Goal: Information Seeking & Learning: Check status

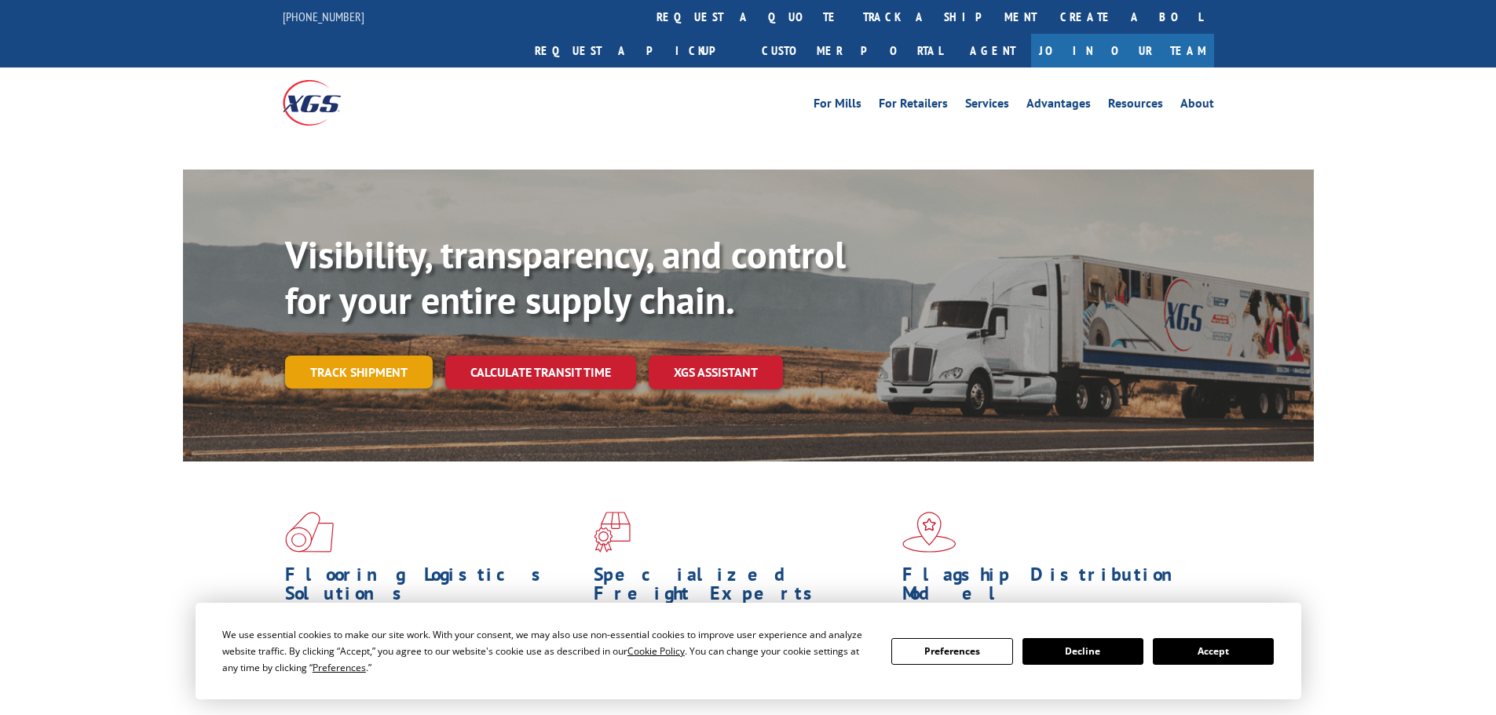
click at [379, 356] on link "Track shipment" at bounding box center [359, 372] width 148 height 33
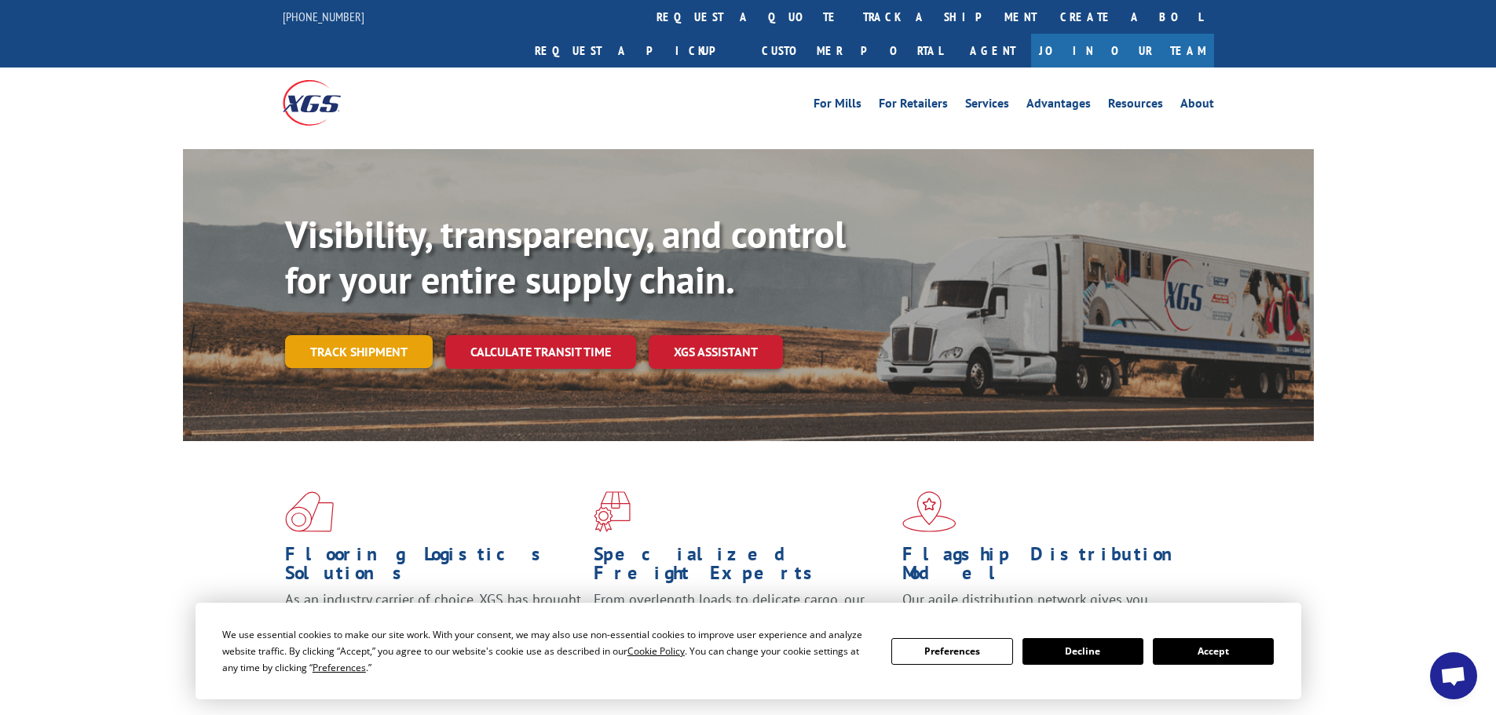
click at [382, 335] on link "Track shipment" at bounding box center [359, 351] width 148 height 33
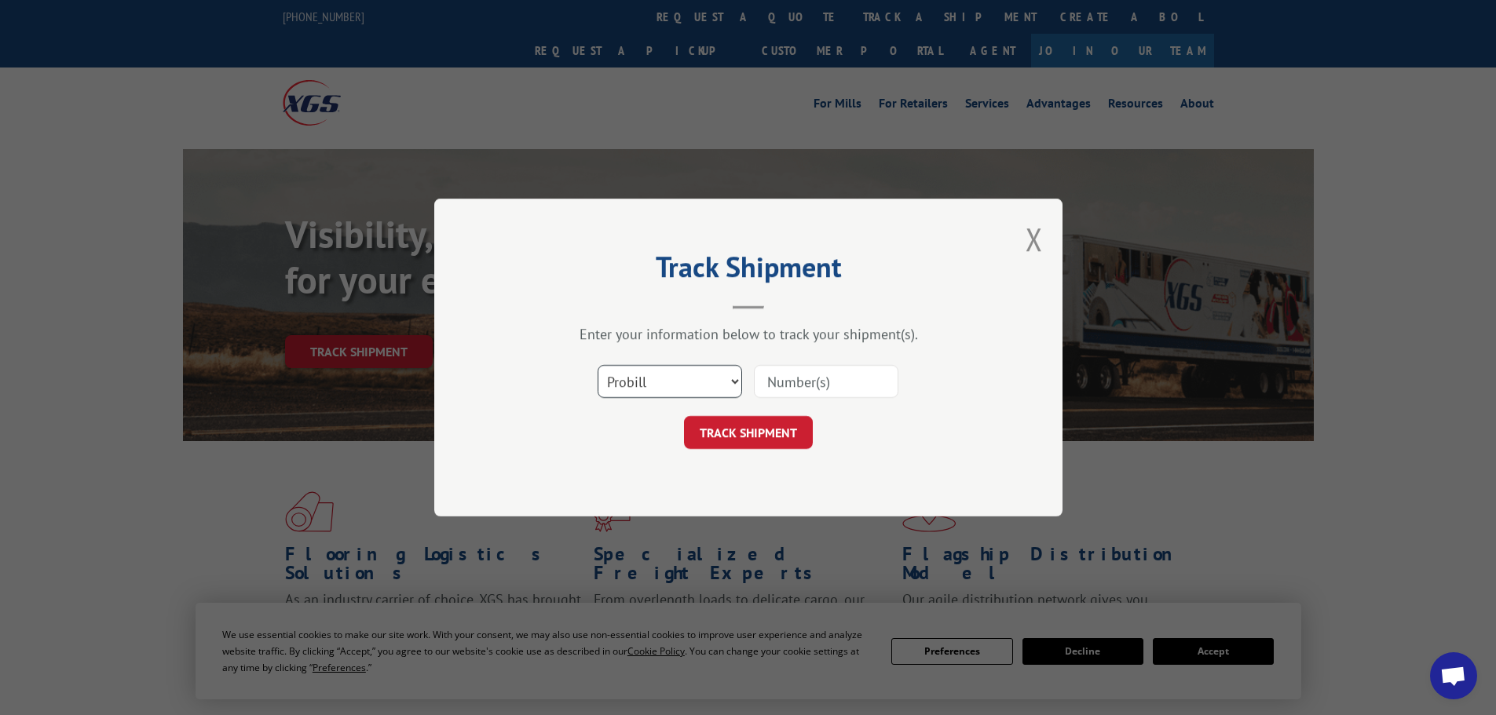
click at [711, 382] on select "Select category... Probill BOL PO" at bounding box center [670, 381] width 144 height 33
select select "bol"
click at [598, 365] on select "Select category... Probill BOL PO" at bounding box center [670, 381] width 144 height 33
click at [798, 384] on input at bounding box center [826, 381] width 144 height 33
paste input "5609057"
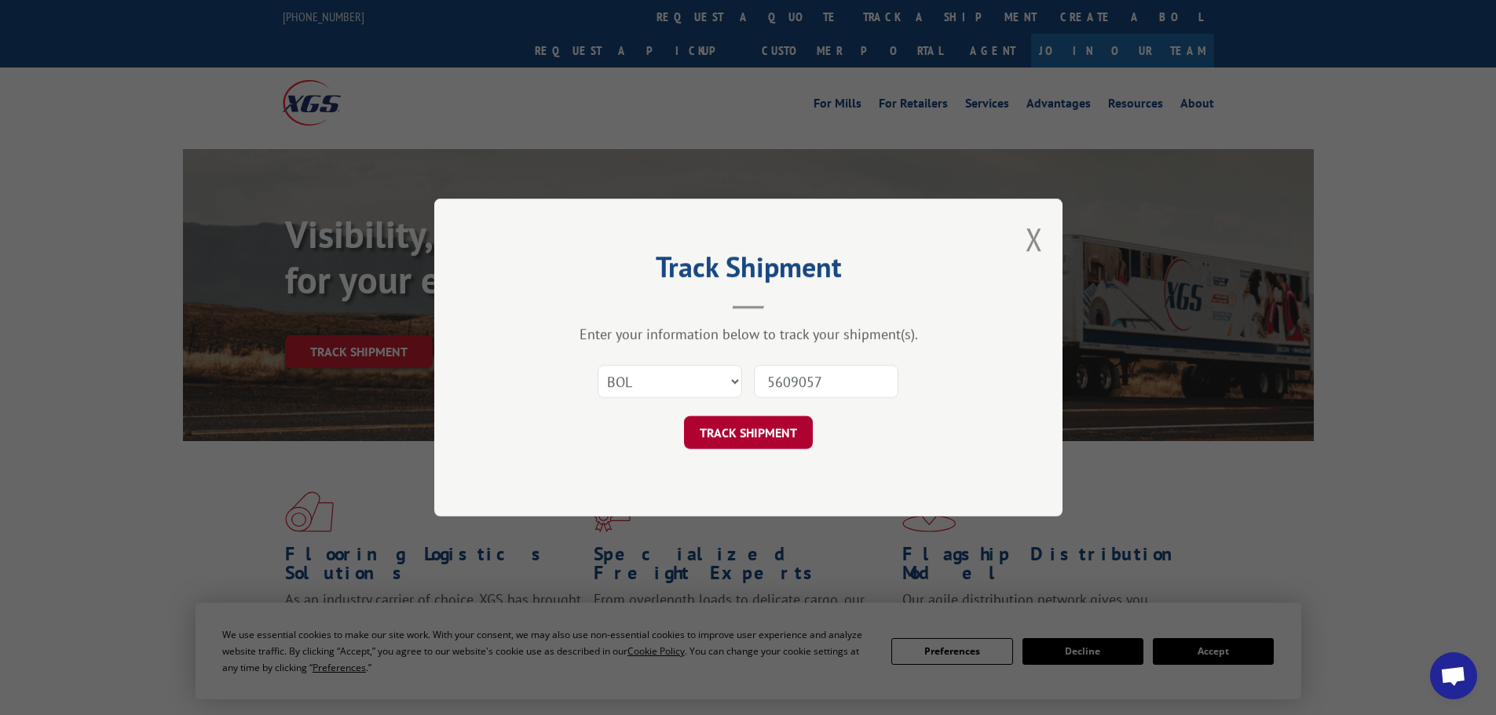
type input "5609057"
click at [763, 428] on button "TRACK SHIPMENT" at bounding box center [748, 432] width 129 height 33
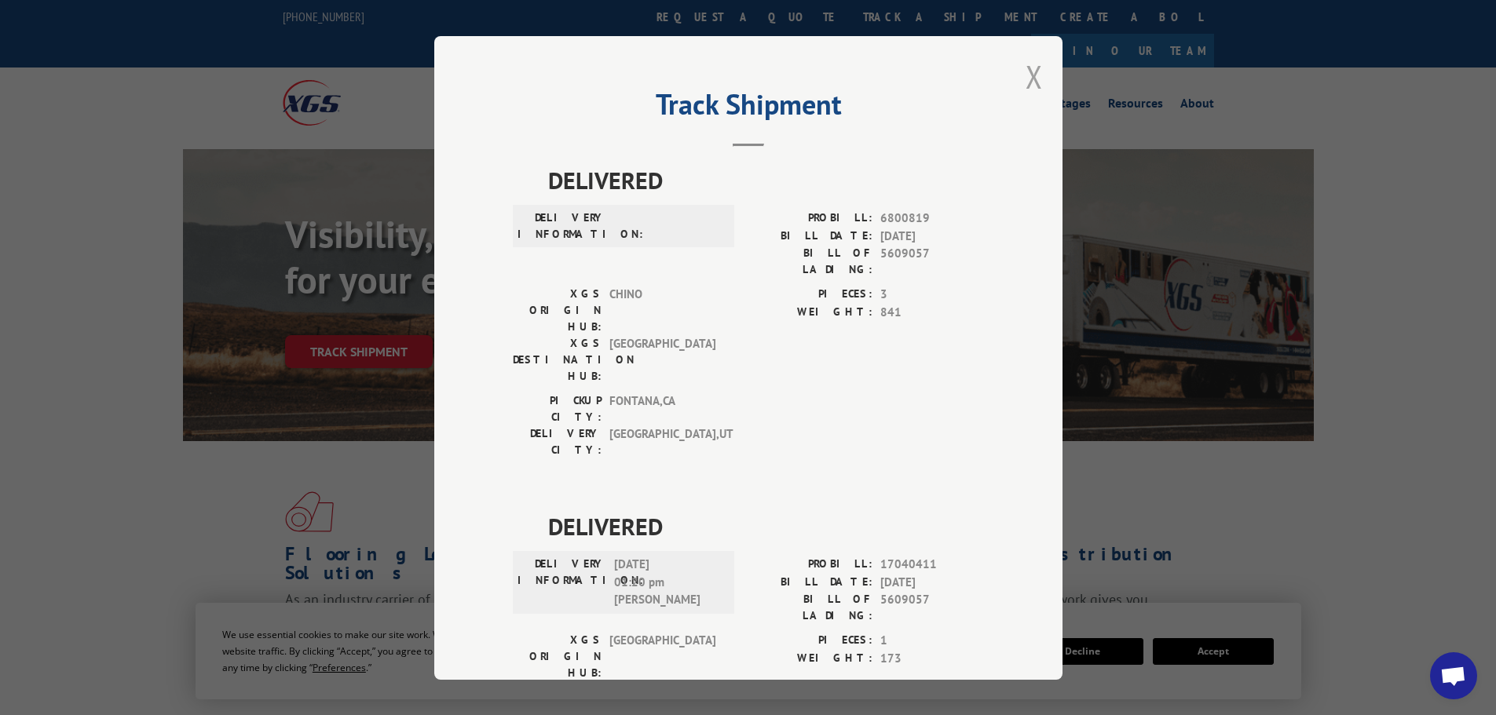
click at [1025, 84] on button "Close modal" at bounding box center [1033, 77] width 17 height 42
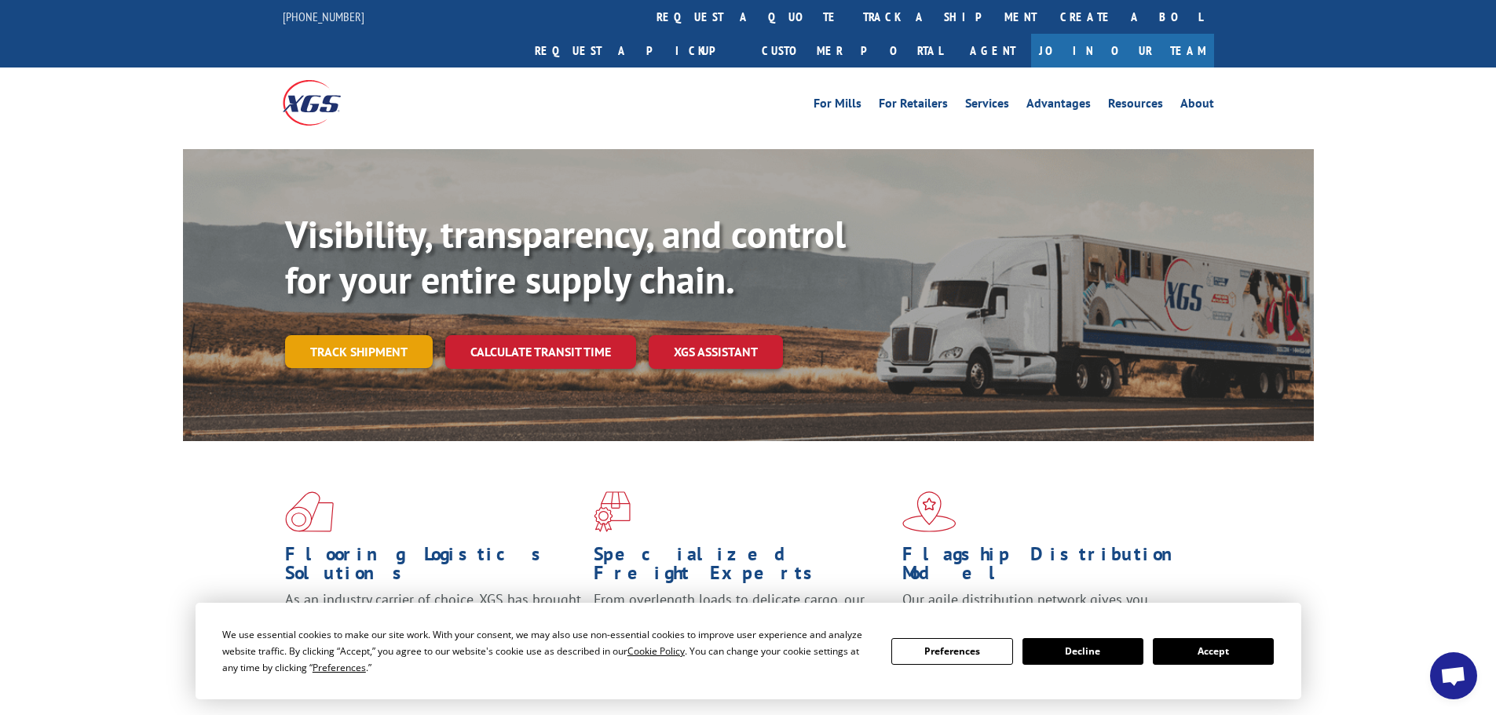
click at [383, 335] on link "Track shipment" at bounding box center [359, 351] width 148 height 33
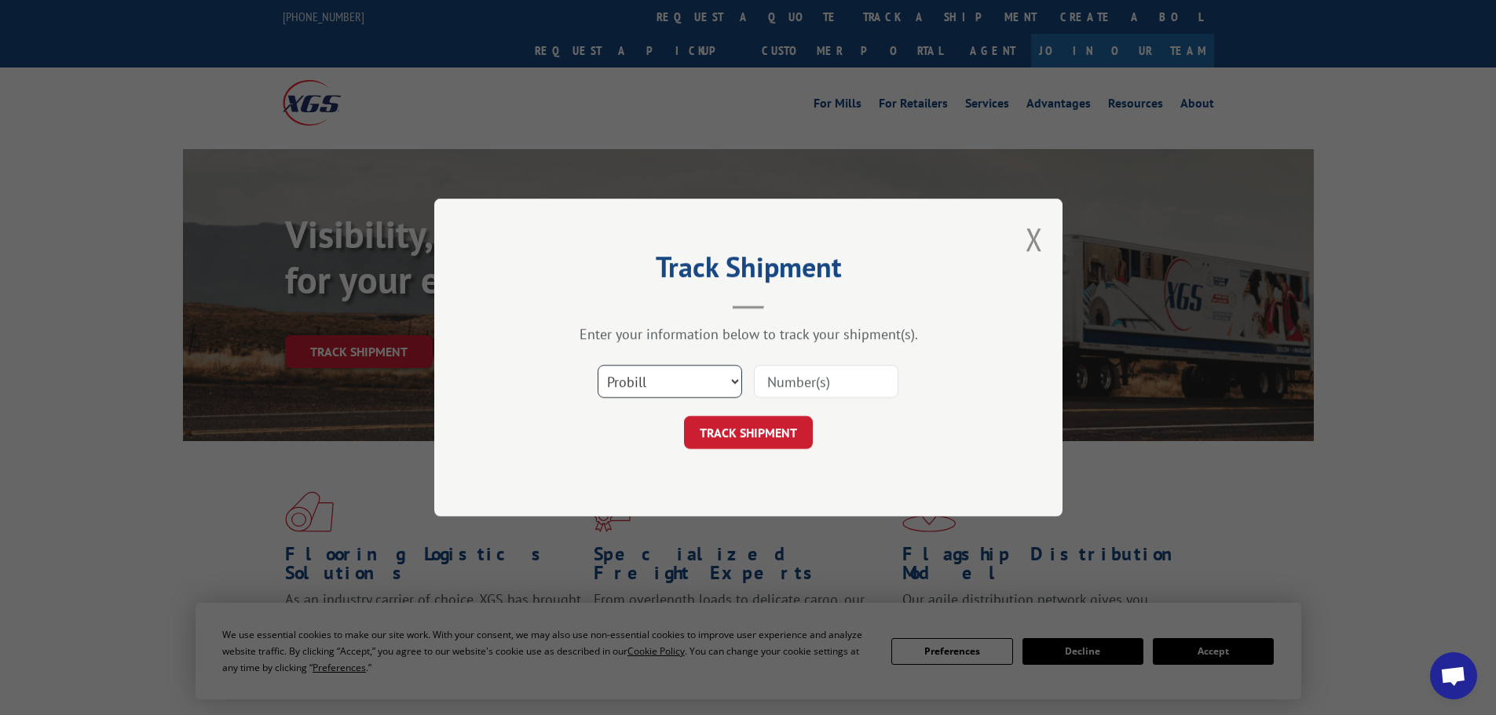
click at [675, 378] on select "Select category... Probill BOL PO" at bounding box center [670, 381] width 144 height 33
select select "bol"
click at [598, 365] on select "Select category... Probill BOL PO" at bounding box center [670, 381] width 144 height 33
click at [782, 378] on input at bounding box center [826, 381] width 144 height 33
paste input "5618776"
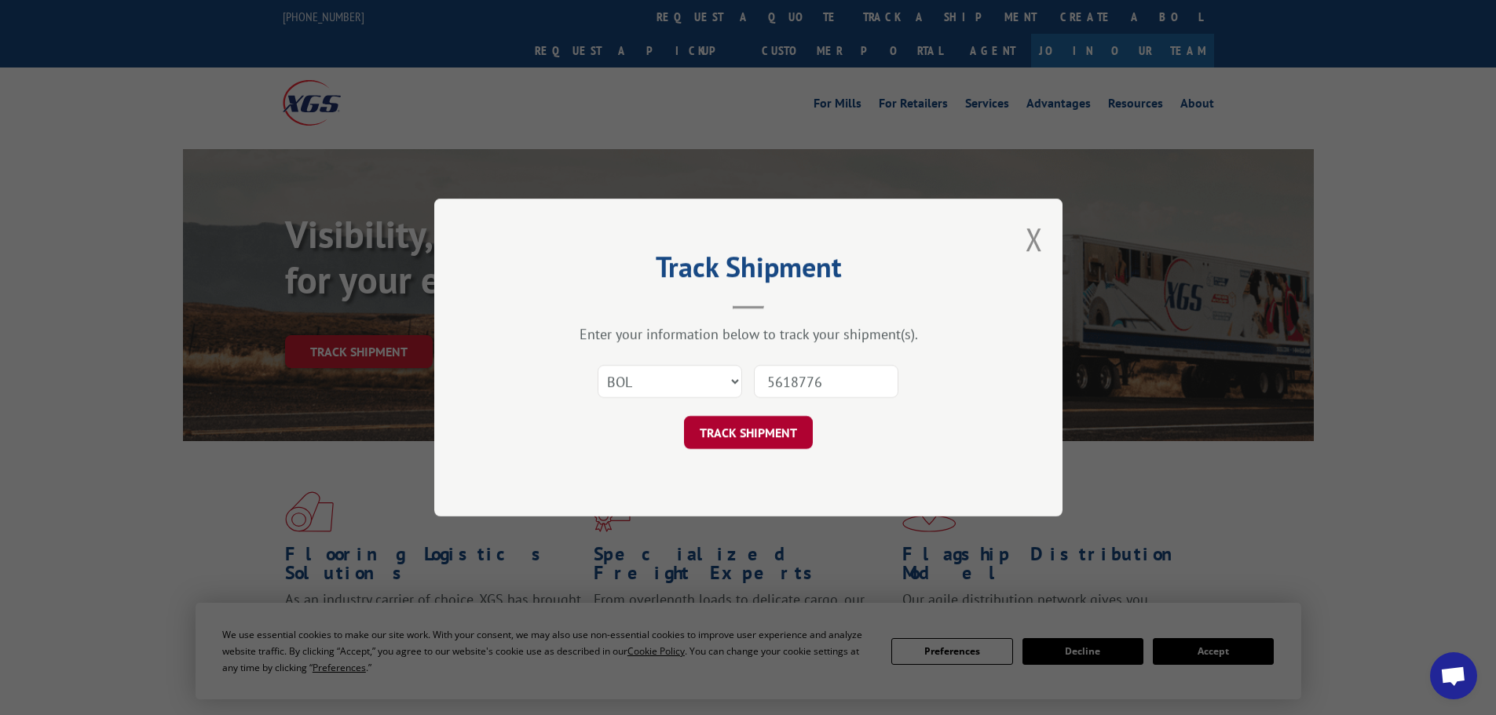
type input "5618776"
click at [762, 429] on button "TRACK SHIPMENT" at bounding box center [748, 432] width 129 height 33
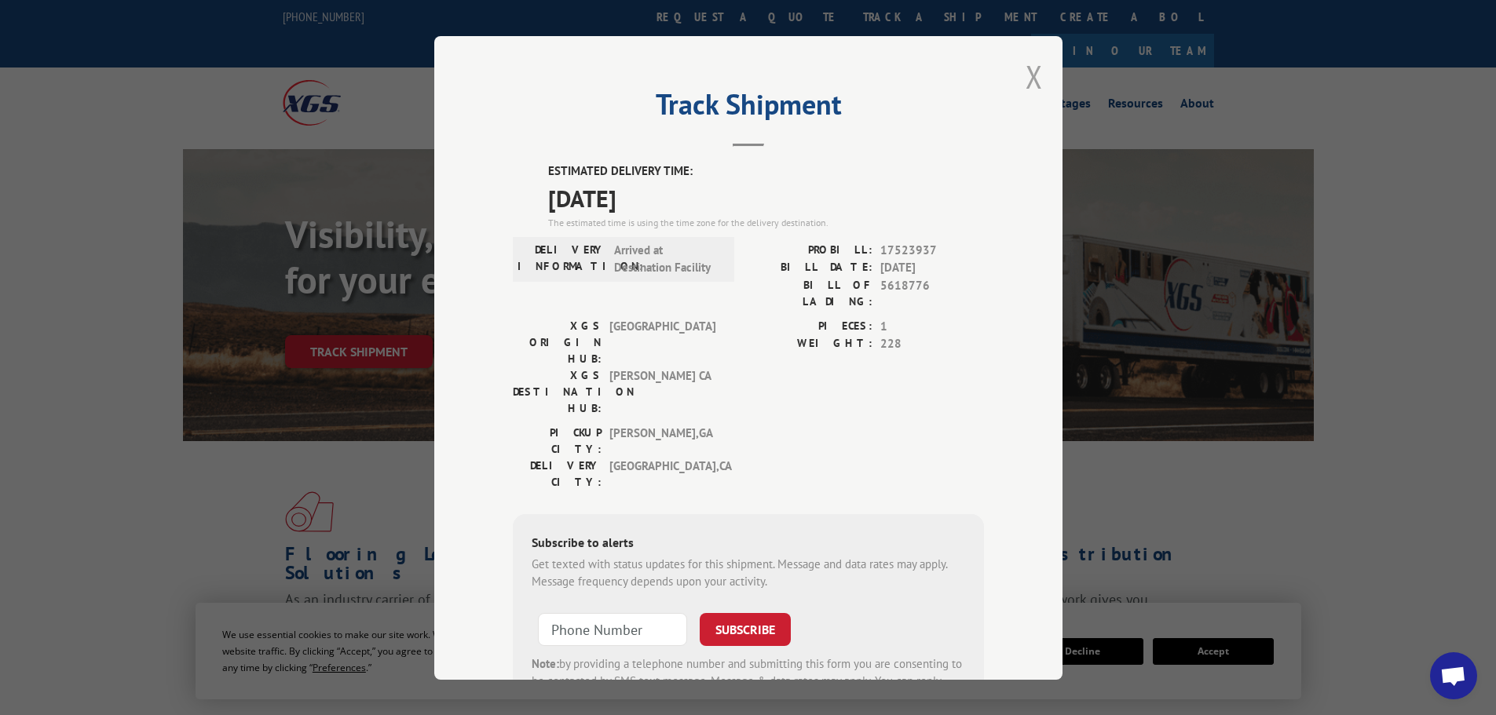
click at [1027, 78] on button "Close modal" at bounding box center [1033, 77] width 17 height 42
